Goal: Task Accomplishment & Management: Manage account settings

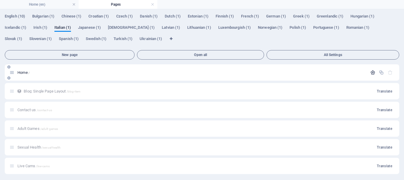
click at [371, 72] on icon "button" at bounding box center [372, 72] width 5 height 5
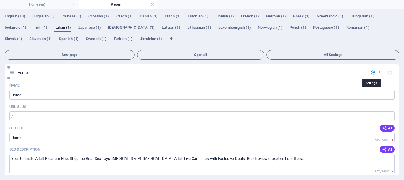
click at [371, 72] on icon "button" at bounding box center [372, 72] width 5 height 5
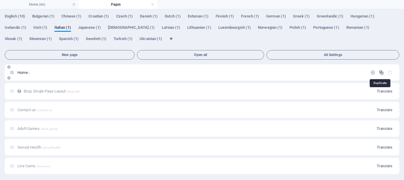
click at [381, 70] on icon "button" at bounding box center [381, 72] width 5 height 5
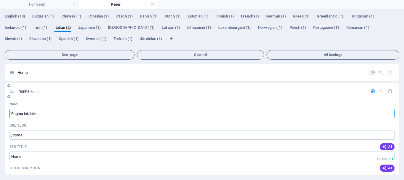
type input "Pagina iniziale"
click at [56, 121] on div "URL SLUG" at bounding box center [201, 124] width 385 height 9
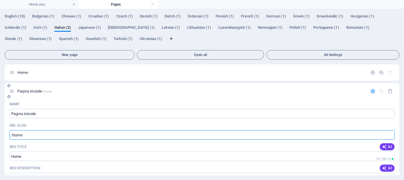
click at [32, 136] on input "/home" at bounding box center [201, 134] width 385 height 9
type input "/it"
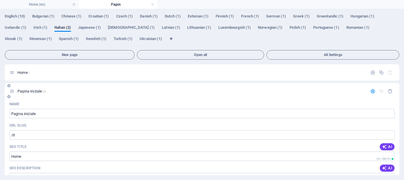
click at [35, 144] on div "SEO Title AI" at bounding box center [201, 146] width 385 height 9
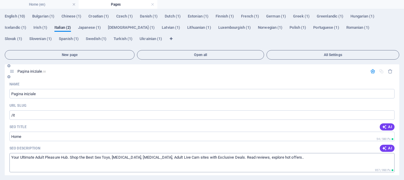
scroll to position [30, 0]
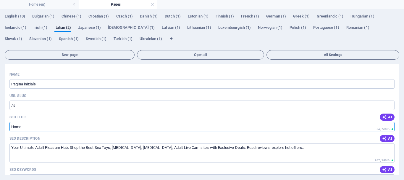
drag, startPoint x: 26, startPoint y: 125, endPoint x: 4, endPoint y: 122, distance: 22.7
click at [4, 122] on div "English (10) Bulgarian (1) [DEMOGRAPHIC_DATA] (1) [DEMOGRAPHIC_DATA] (1) Czech …" at bounding box center [202, 94] width 404 height 170
paste input "Il tuo centro definitivo per il piacere degli adulti"
type input "Il tuo centro definitivo per il piacere degli adulti"
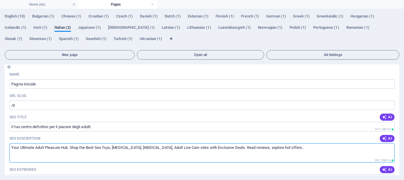
drag, startPoint x: 280, startPoint y: 148, endPoint x: 10, endPoint y: 151, distance: 270.4
click at [10, 151] on textarea "Your Ultimate Adult Pleasure Hub. Shop the Best Sex Toys, [MEDICAL_DATA], [MEDI…" at bounding box center [201, 152] width 385 height 19
paste textarea "Scopri il tuo punto di riferimento per il piacere degli adulti: [PERSON_NAME] s…"
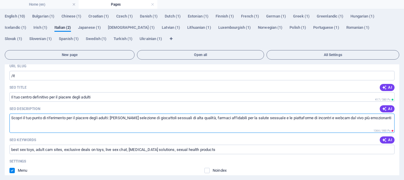
drag, startPoint x: 35, startPoint y: 118, endPoint x: 9, endPoint y: 117, distance: 25.2
click at [9, 117] on textarea "Scopri il tuo punto di riferimento per il piacere degli adulti: [PERSON_NAME] s…" at bounding box center [201, 122] width 385 height 19
click at [188, 118] on textarea "Punto di riferimento per il piacere degli adulti: [PERSON_NAME] selezione di gi…" at bounding box center [201, 122] width 385 height 19
drag, startPoint x: 191, startPoint y: 117, endPoint x: 259, endPoint y: 123, distance: 68.3
click at [259, 123] on textarea "Punto di riferimento per il piacere degli adulti: [PERSON_NAME] selezione di gi…" at bounding box center [201, 122] width 385 height 19
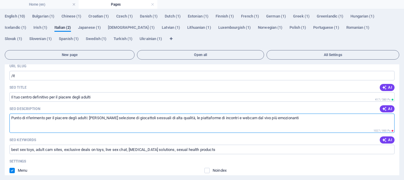
click at [301, 121] on textarea "Punto di riferimento per il piacere degli adulti: [PERSON_NAME] selezione di gi…" at bounding box center [201, 122] width 385 height 19
type textarea "Punto di riferimento per il piacere degli adulti: [PERSON_NAME] selezione di gi…"
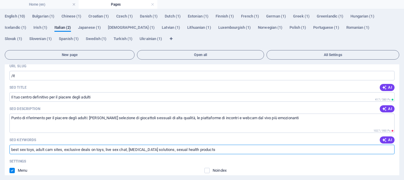
drag, startPoint x: 238, startPoint y: 150, endPoint x: 9, endPoint y: 149, distance: 229.5
click at [9, 151] on div "Name Pagina iniziale ​ URL SLUG /it ​ SEO Title AI Il tuo centro definitivo per…" at bounding box center [202, 163] width 395 height 246
paste input "piacere per adulti, giocattoli sessuali, [MEDICAL_DATA], [MEDICAL_DATA], webcam…"
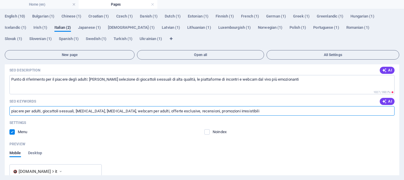
scroll to position [89, 0]
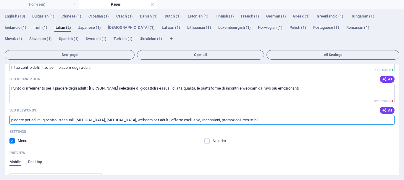
type input "piacere per adulti, giocattoli sessuali, [MEDICAL_DATA], [MEDICAL_DATA], webcam…"
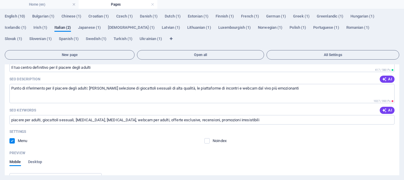
click at [12, 140] on label at bounding box center [11, 140] width 5 height 5
click at [0, 0] on input "checkbox" at bounding box center [0, 0] width 0 height 0
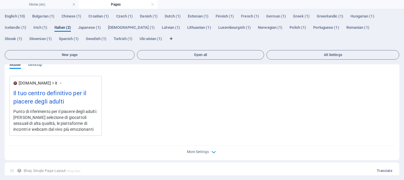
scroll to position [177, 0]
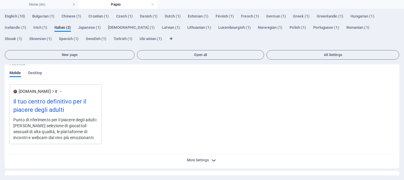
click at [196, 159] on span "More Settings" at bounding box center [198, 160] width 22 height 4
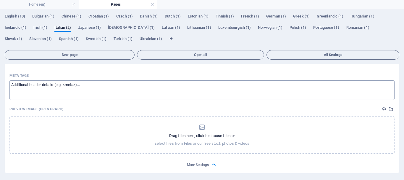
scroll to position [266, 0]
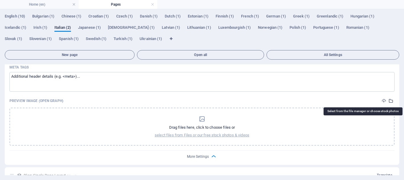
click at [390, 100] on icon "select-media" at bounding box center [391, 100] width 5 height 5
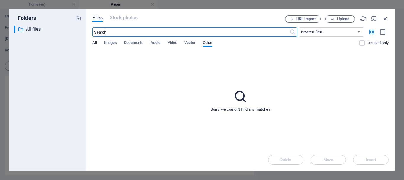
click at [95, 42] on span "All" at bounding box center [94, 43] width 4 height 8
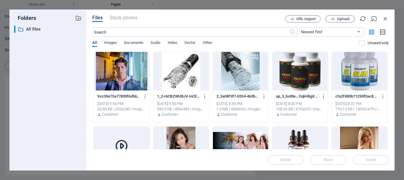
scroll to position [30, 0]
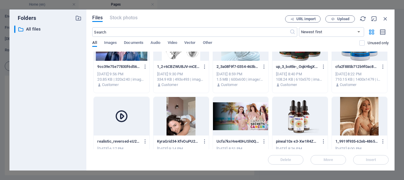
click at [187, 119] on div at bounding box center [181, 116] width 55 height 38
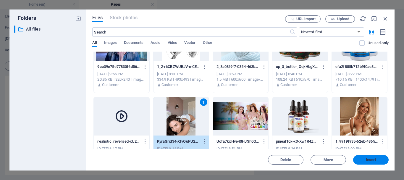
click at [378, 160] on span "Insert" at bounding box center [371, 160] width 31 height 4
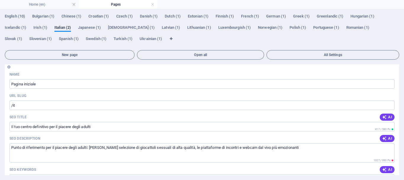
scroll to position [0, 0]
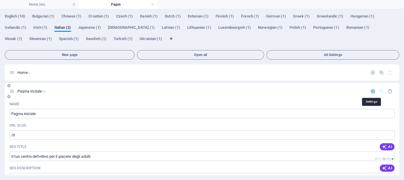
click at [372, 90] on icon "button" at bounding box center [372, 90] width 5 height 5
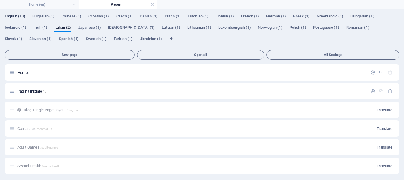
click at [8, 16] on span "English (10)" at bounding box center [15, 17] width 20 height 8
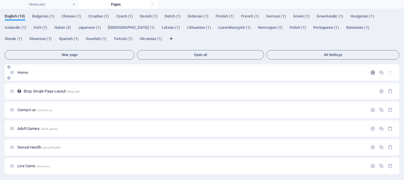
click at [371, 72] on icon "button" at bounding box center [372, 72] width 5 height 5
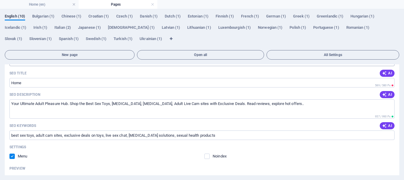
scroll to position [59, 0]
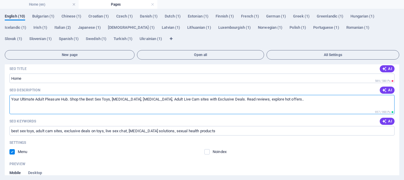
drag, startPoint x: 69, startPoint y: 99, endPoint x: 9, endPoint y: 96, distance: 60.1
click at [9, 96] on div "Name Home ​ URL SLUG / ​ SEO Title AI ​ 589 / 580 Px SEO Description AI Your Ul…" at bounding box center [202, 151] width 395 height 261
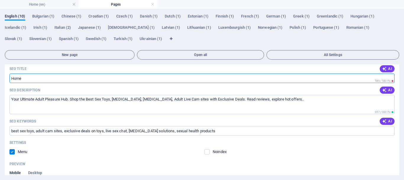
drag, startPoint x: 43, startPoint y: 78, endPoint x: 12, endPoint y: 79, distance: 30.8
click at [12, 79] on input "SEO Title" at bounding box center [201, 77] width 385 height 9
paste input "Your Ultimate Adult Pleasure Hub"
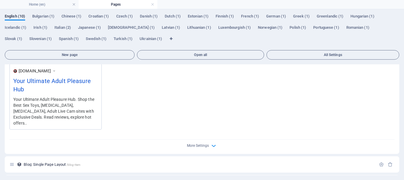
scroll to position [177, 0]
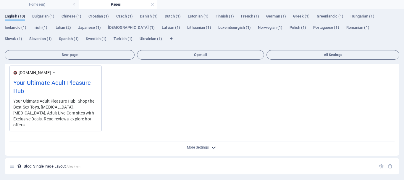
type input "Your Ultimate Adult Pleasure Hub"
click at [204, 144] on span "More Settings" at bounding box center [201, 147] width 7 height 7
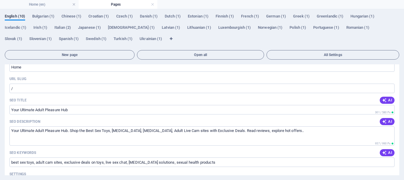
scroll to position [0, 0]
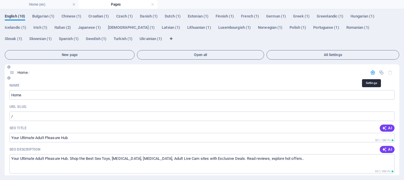
click at [372, 72] on icon "button" at bounding box center [372, 72] width 5 height 5
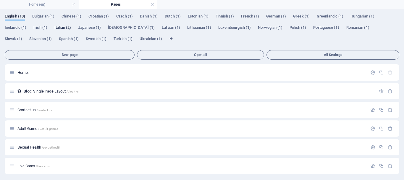
click at [62, 27] on span "Italian (2)" at bounding box center [62, 28] width 17 height 8
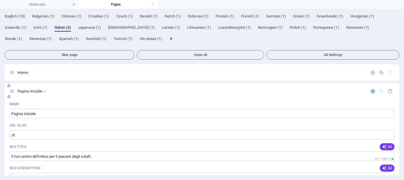
click at [124, 96] on div "Pagina iniziale /it" at bounding box center [202, 91] width 395 height 16
click at [371, 90] on icon "button" at bounding box center [372, 90] width 5 height 5
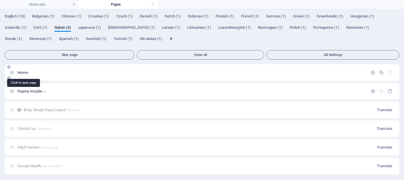
click at [27, 71] on span "Home /" at bounding box center [23, 72] width 12 height 4
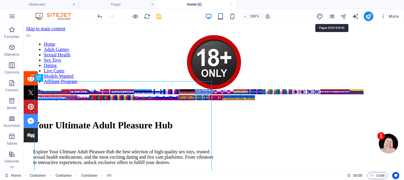
click at [330, 14] on icon "pages" at bounding box center [331, 16] width 7 height 7
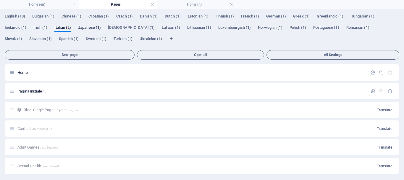
click at [85, 26] on span "Japanese (1)" at bounding box center [89, 28] width 23 height 8
click at [63, 25] on span "Italian (2)" at bounding box center [62, 28] width 17 height 8
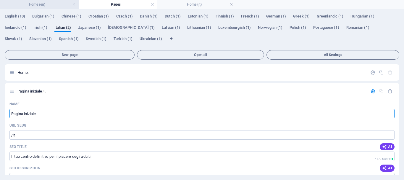
click at [56, 2] on h4 "Home (en)" at bounding box center [39, 4] width 79 height 7
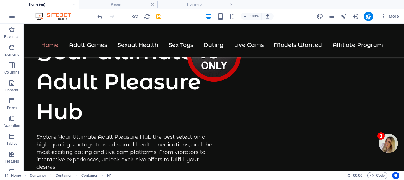
scroll to position [237, 0]
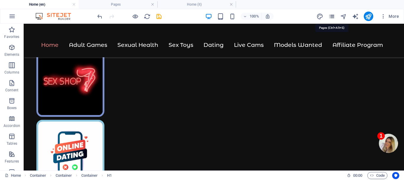
click at [332, 15] on icon "pages" at bounding box center [331, 16] width 7 height 7
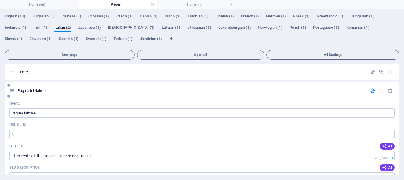
scroll to position [0, 0]
click at [55, 4] on h4 "Home (en)" at bounding box center [39, 4] width 79 height 7
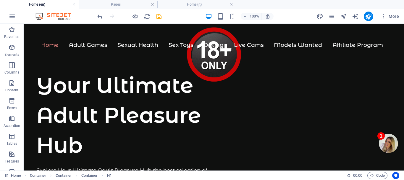
scroll to position [237, 0]
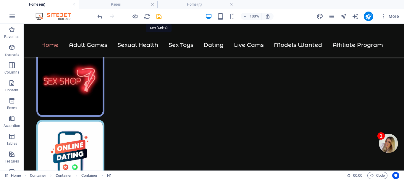
drag, startPoint x: 158, startPoint y: 15, endPoint x: 162, endPoint y: 19, distance: 5.4
click at [158, 15] on icon "save" at bounding box center [159, 16] width 7 height 7
checkbox input "false"
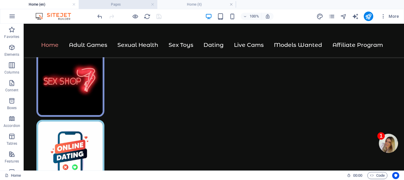
click at [133, 3] on h4 "Pages" at bounding box center [118, 4] width 79 height 7
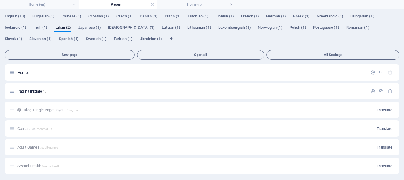
scroll to position [0, 0]
click at [214, 3] on h4 "Home (it)" at bounding box center [196, 4] width 79 height 7
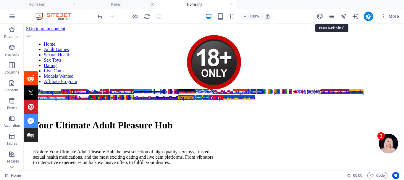
click at [332, 15] on icon "pages" at bounding box center [331, 16] width 7 height 7
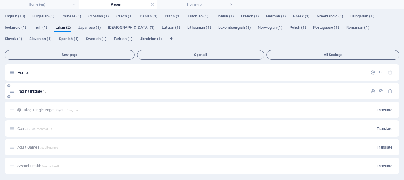
click at [36, 90] on span "Pagina iniziale /it" at bounding box center [31, 91] width 28 height 4
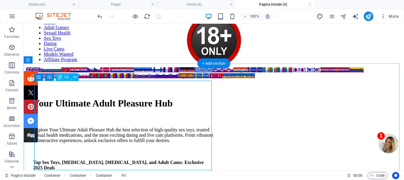
scroll to position [30, 0]
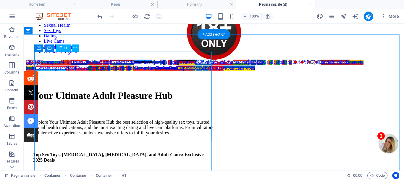
click at [78, 101] on div "Your Ultimate Adult Pleasure Hub" at bounding box center [123, 95] width 181 height 11
click at [79, 101] on div "Your Ultimate Adult Pleasure Hub" at bounding box center [123, 95] width 181 height 11
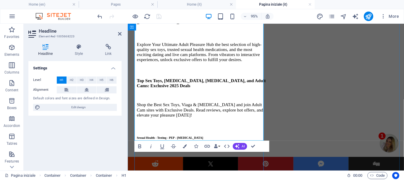
scroll to position [118, 0]
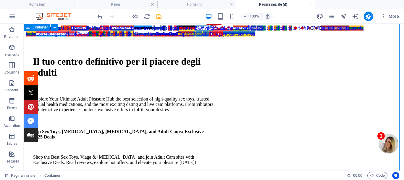
scroll to position [59, 0]
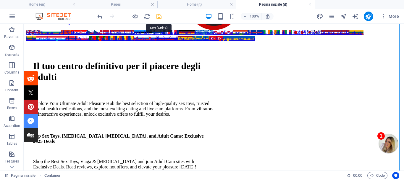
drag, startPoint x: 158, startPoint y: 17, endPoint x: 151, endPoint y: 73, distance: 57.2
click at [158, 17] on icon "save" at bounding box center [159, 16] width 7 height 7
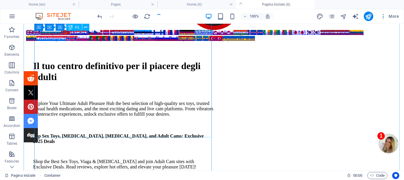
checkbox input "false"
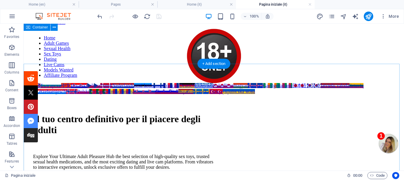
scroll to position [0, 0]
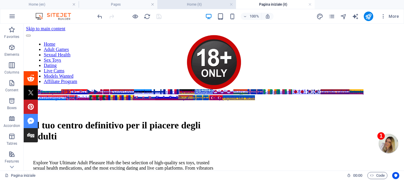
click at [198, 3] on h4 "Home (it)" at bounding box center [196, 4] width 79 height 7
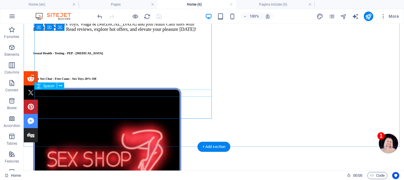
scroll to position [177, 0]
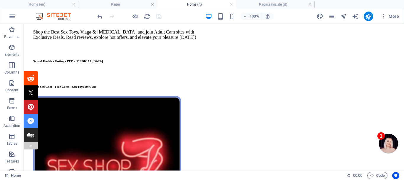
click at [30, 144] on img at bounding box center [30, 145] width 5 height 5
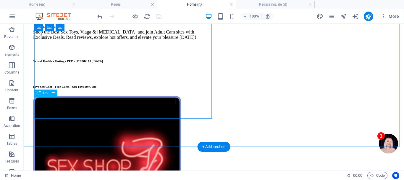
click at [134, 63] on div "Sexual Health - Testing - PEP - [MEDICAL_DATA]" at bounding box center [123, 61] width 181 height 4
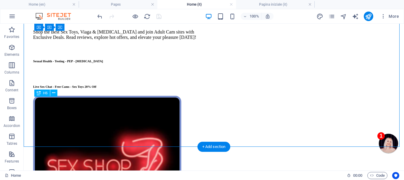
click at [134, 63] on div "Sexual Health - Testing - PEP - [MEDICAL_DATA]" at bounding box center [123, 61] width 181 height 4
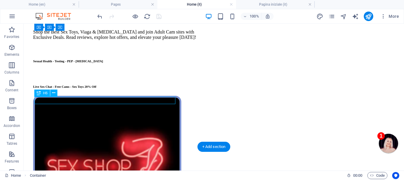
click at [134, 63] on div "Sexual Health - Testing - PEP - [MEDICAL_DATA]" at bounding box center [123, 61] width 181 height 4
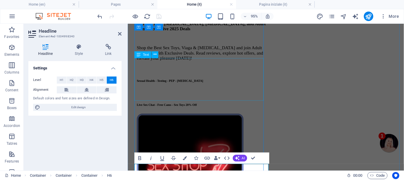
scroll to position [182, 0]
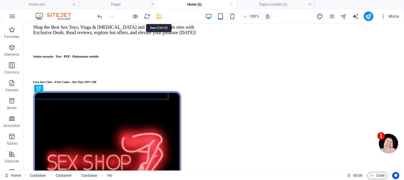
click at [159, 14] on icon "save" at bounding box center [159, 16] width 7 height 7
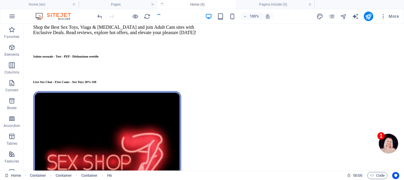
checkbox input "false"
click at [369, 14] on icon "publish" at bounding box center [368, 16] width 7 height 7
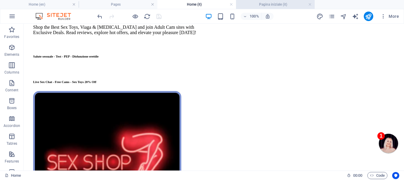
click at [268, 2] on h4 "Pagina iniziale (it)" at bounding box center [275, 4] width 79 height 7
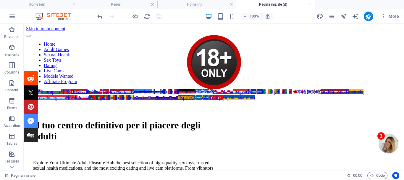
scroll to position [0, 0]
click at [159, 17] on div at bounding box center [129, 16] width 66 height 9
click at [309, 4] on link at bounding box center [310, 5] width 4 height 6
click at [310, 2] on ul "Home (en) Pages Home (it) Pagina iniziale (it)" at bounding box center [202, 4] width 404 height 9
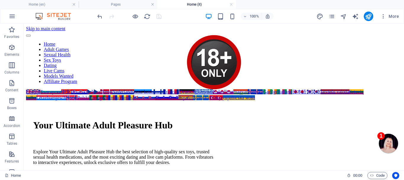
scroll to position [182, 0]
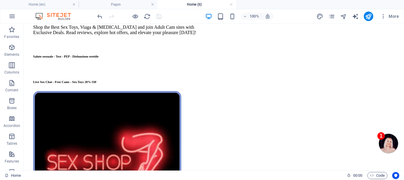
click at [158, 15] on div at bounding box center [129, 16] width 66 height 9
click at [230, 3] on link at bounding box center [232, 5] width 4 height 6
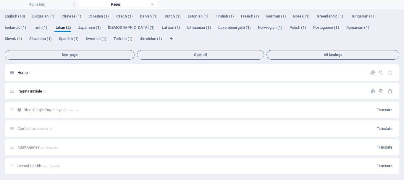
click at [122, 3] on h4 "Pages" at bounding box center [118, 4] width 79 height 7
click at [152, 4] on link at bounding box center [153, 5] width 4 height 6
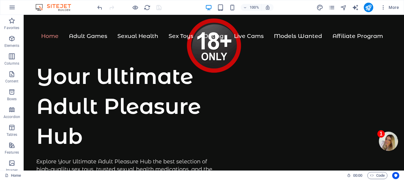
scroll to position [237, 0]
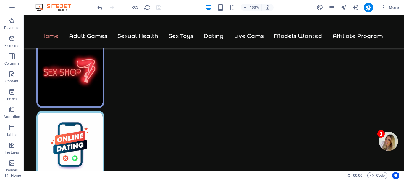
click at [158, 7] on div at bounding box center [129, 7] width 66 height 9
click at [367, 7] on icon "publish" at bounding box center [368, 7] width 7 height 7
click at [369, 7] on icon "publish" at bounding box center [368, 7] width 7 height 7
